Goal: Transaction & Acquisition: Obtain resource

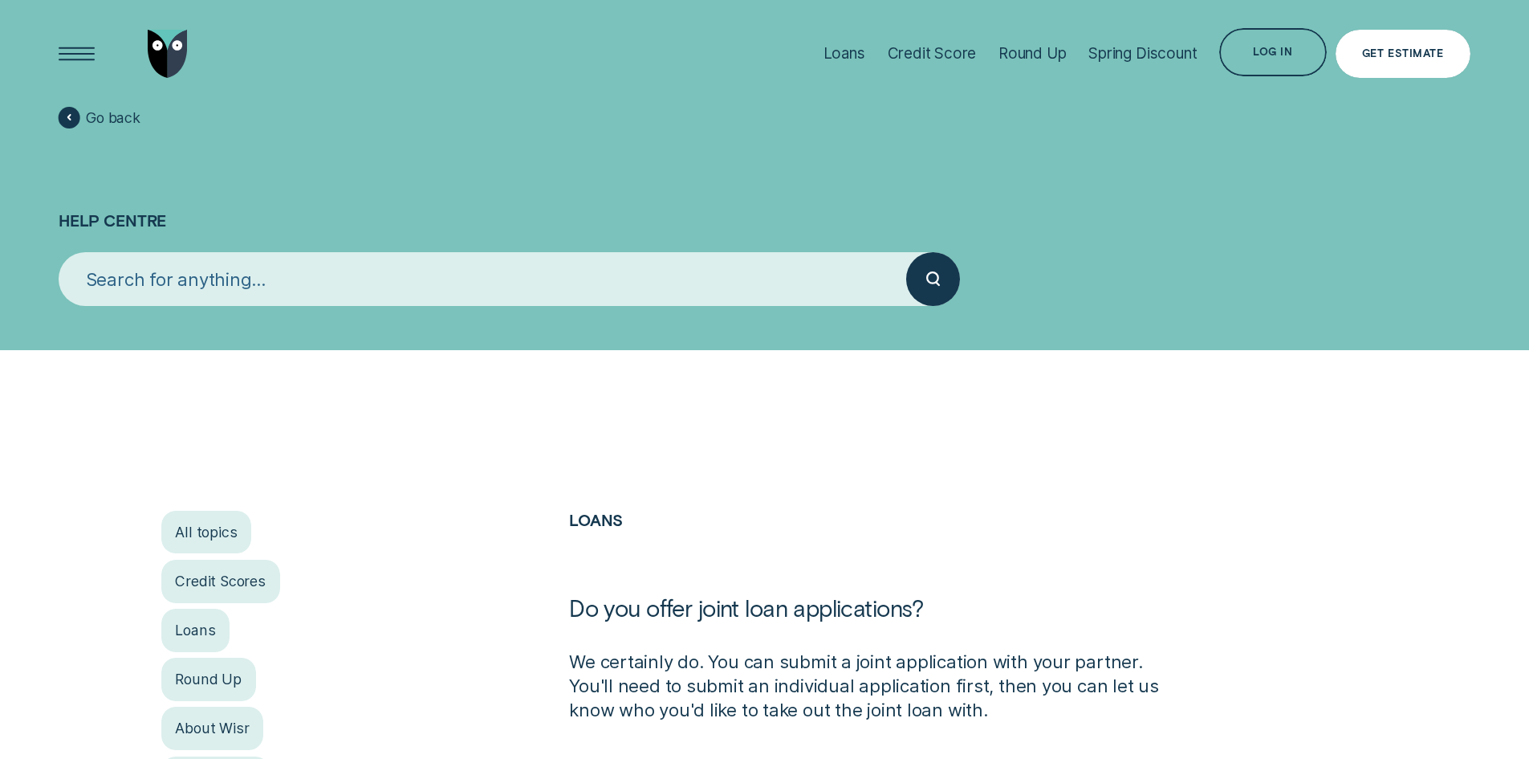
click at [1418, 52] on div "Get Estimate" at bounding box center [1402, 54] width 81 height 10
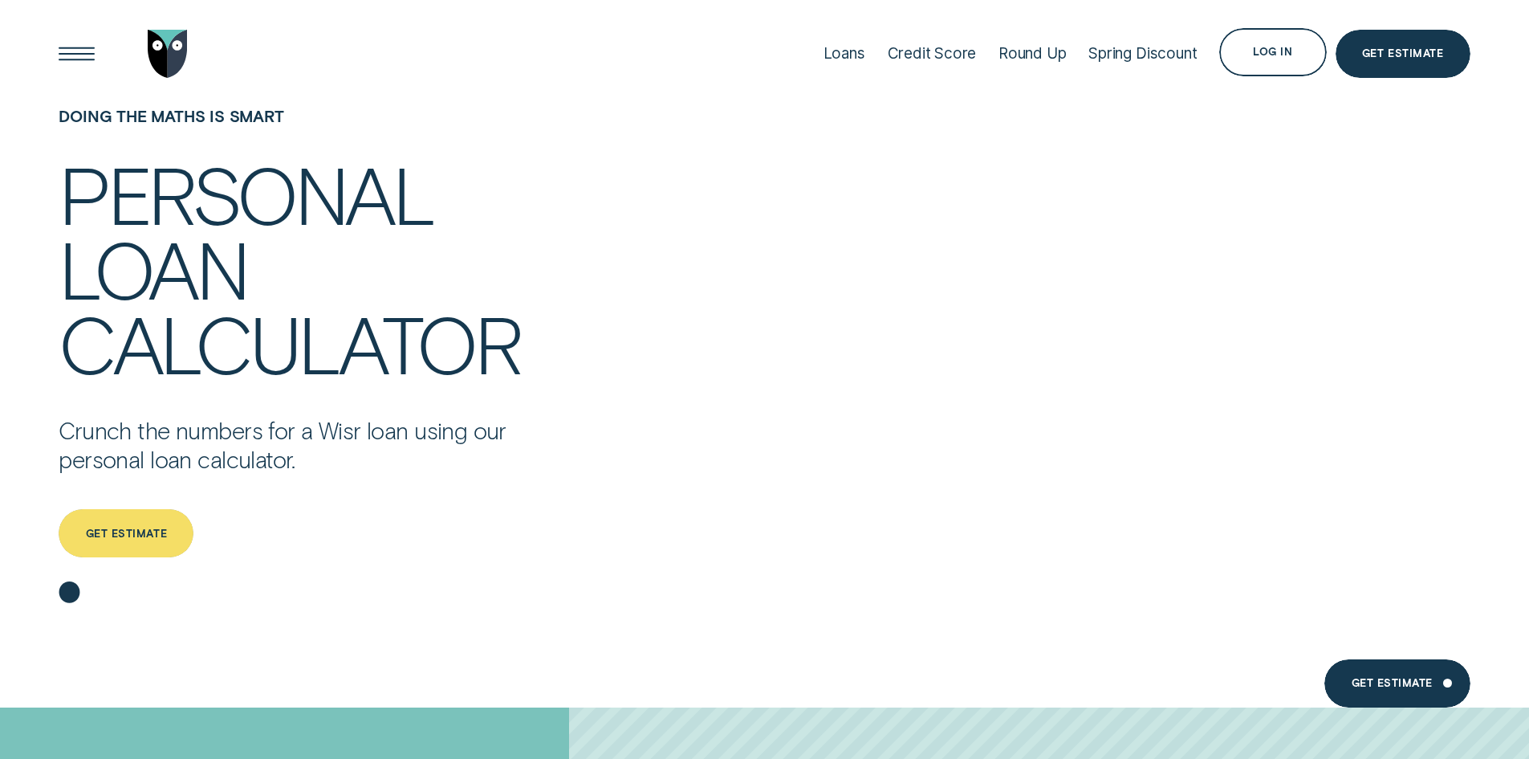
click at [99, 537] on div "Get estimate" at bounding box center [126, 534] width 81 height 10
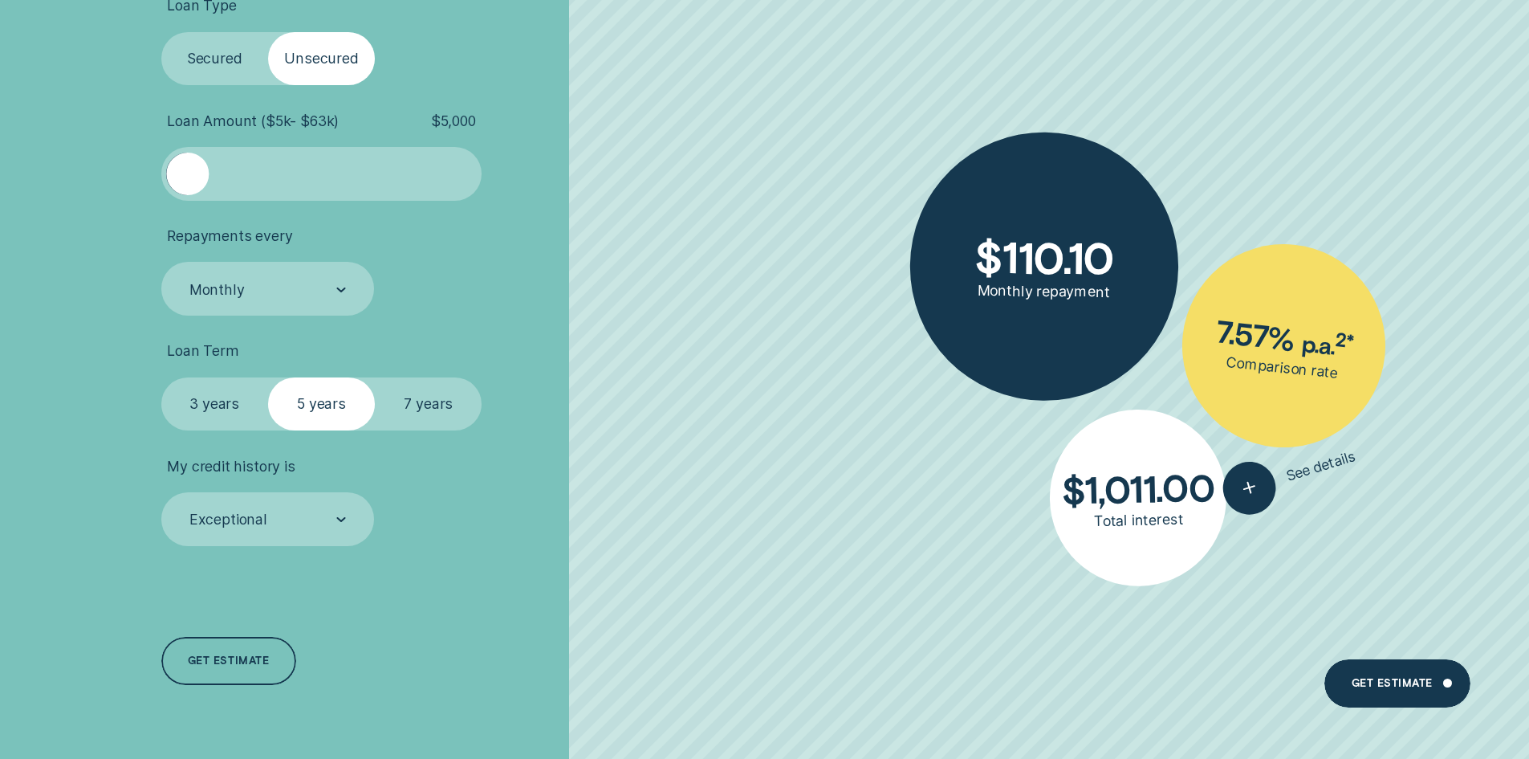
scroll to position [723, 0]
click at [454, 118] on span "$ 5,000" at bounding box center [453, 120] width 45 height 18
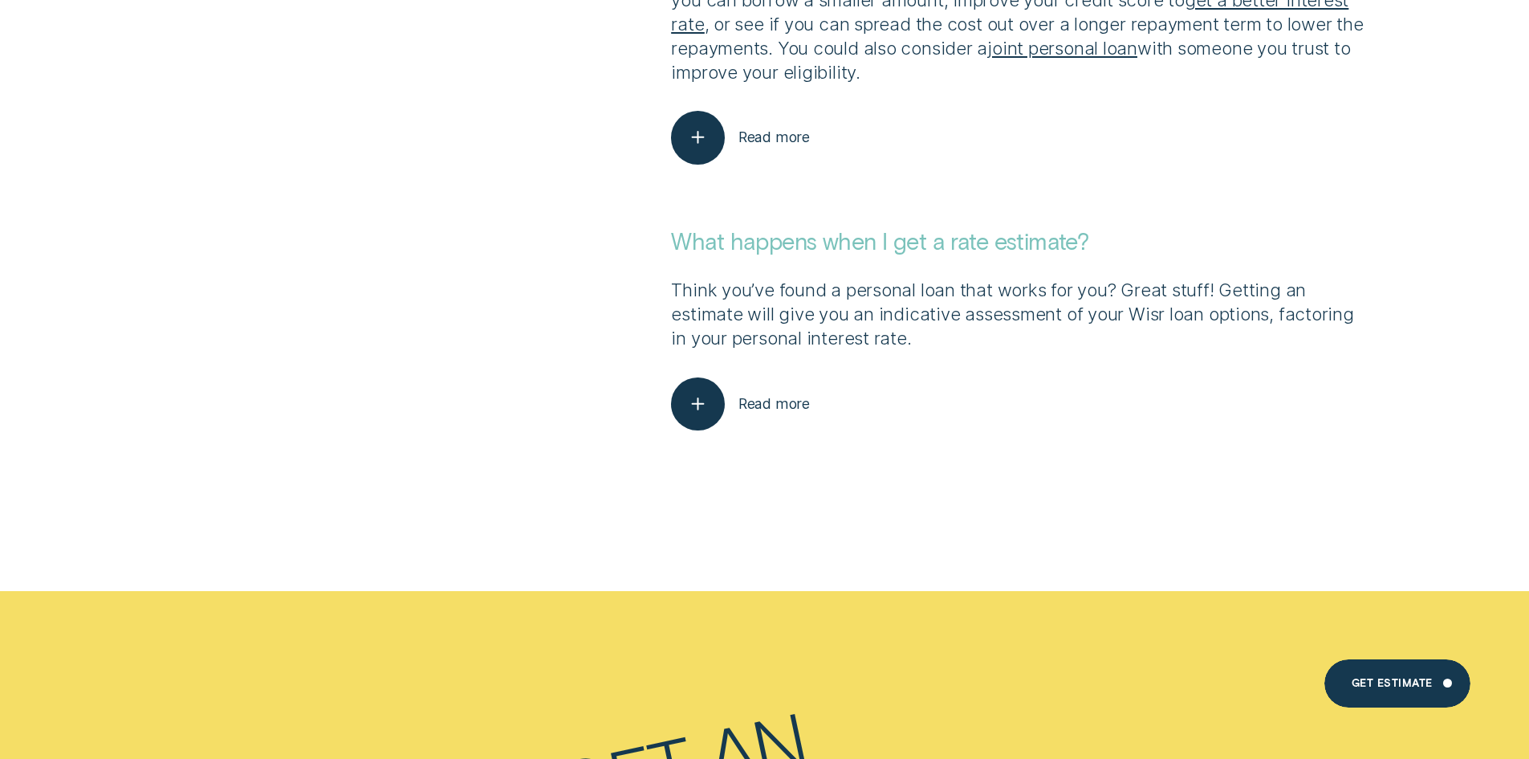
scroll to position [3934, 0]
